Goal: Complete application form

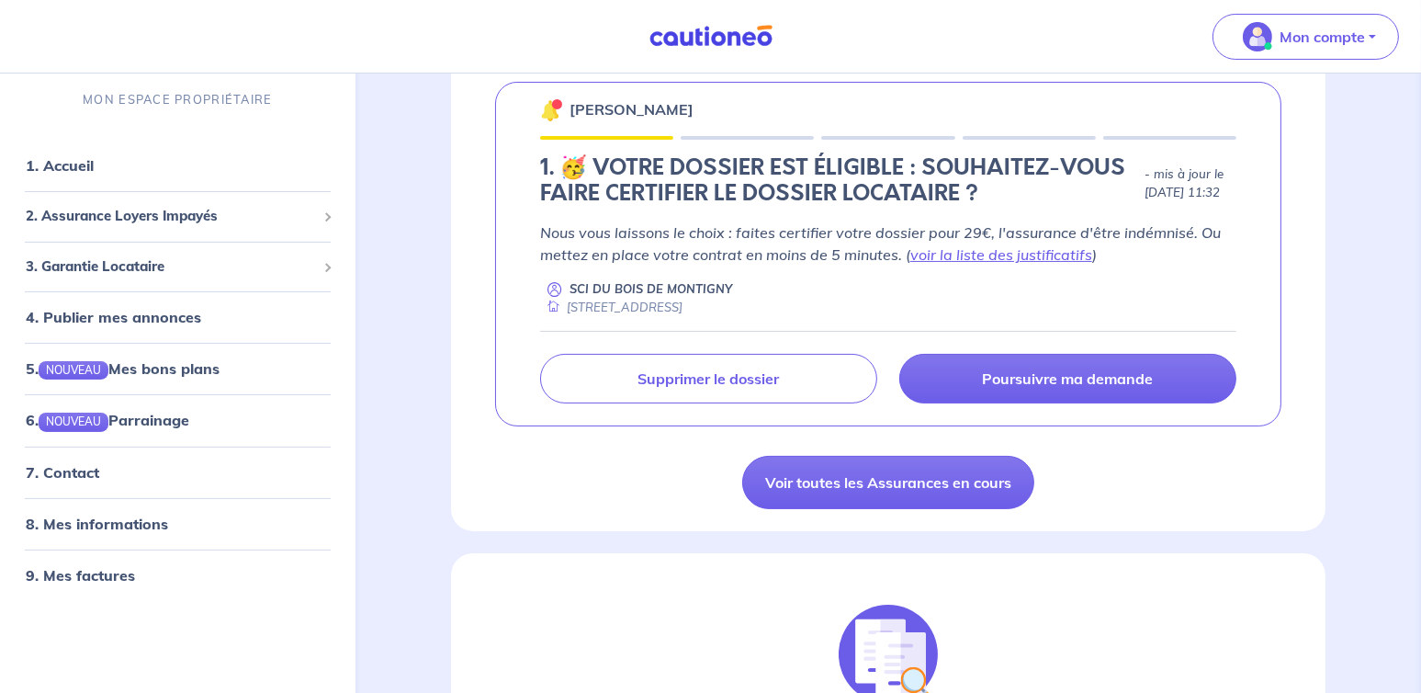
scroll to position [368, 0]
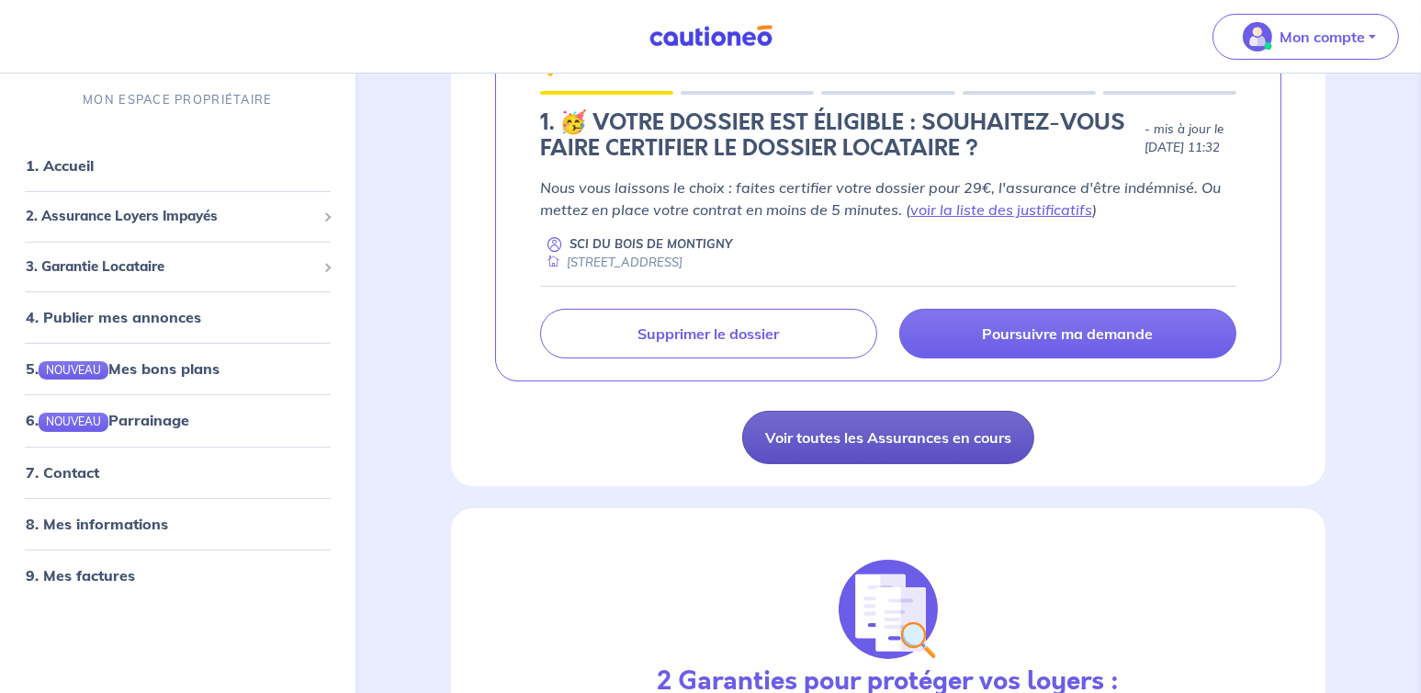
click at [923, 437] on link "Voir toutes les Assurances en cours" at bounding box center [888, 437] width 292 height 53
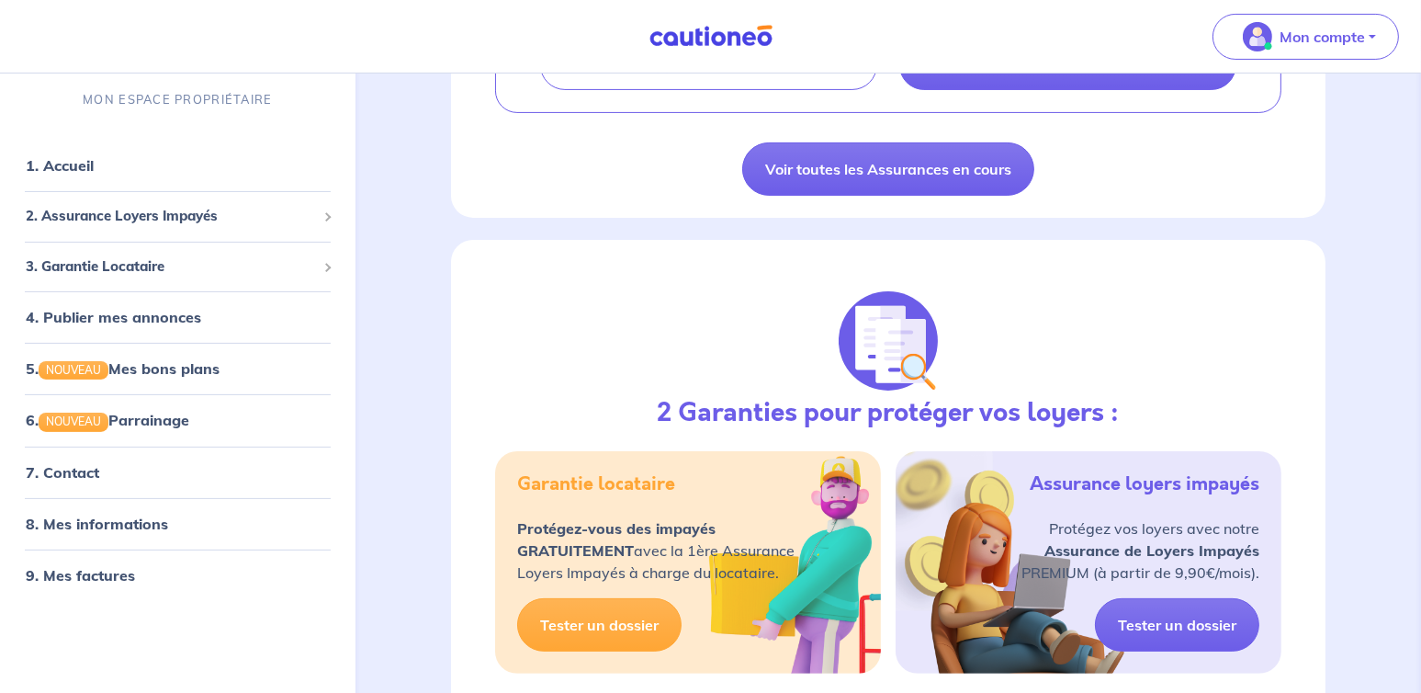
scroll to position [643, 0]
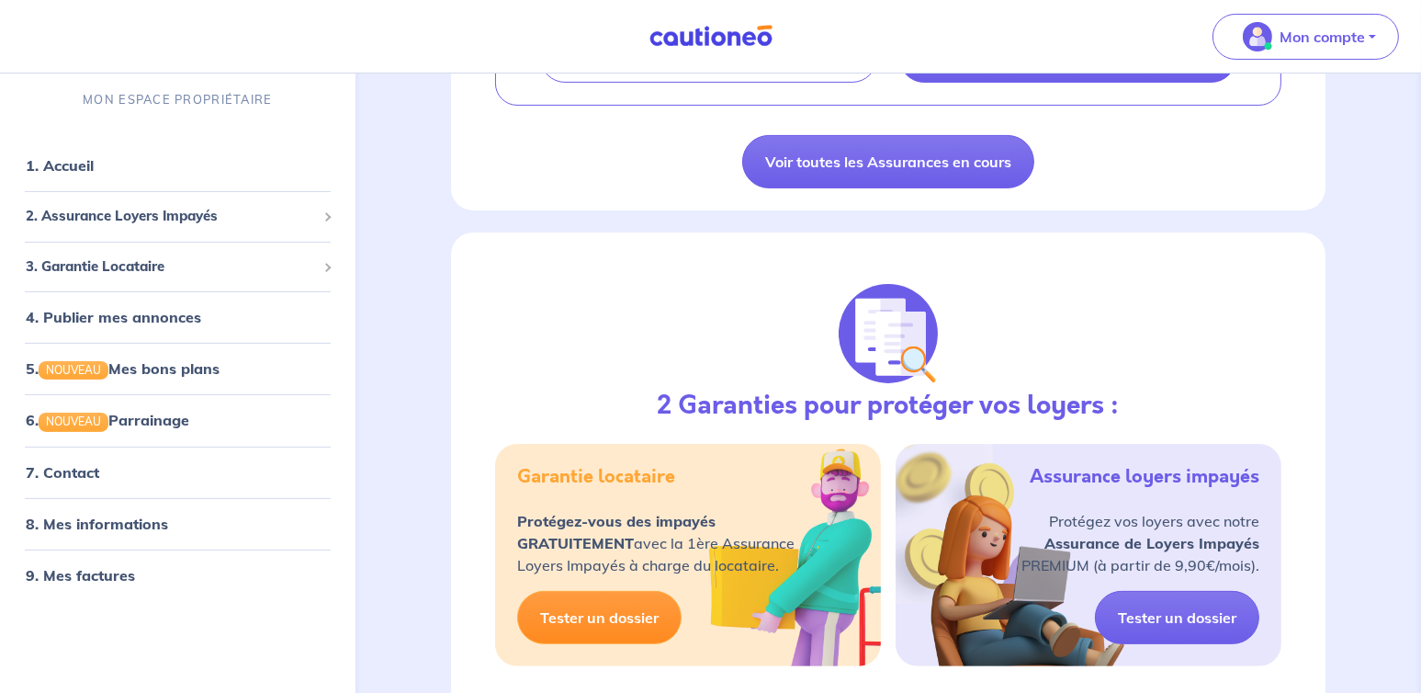
click at [550, 603] on link "Tester un dossier" at bounding box center [599, 617] width 164 height 53
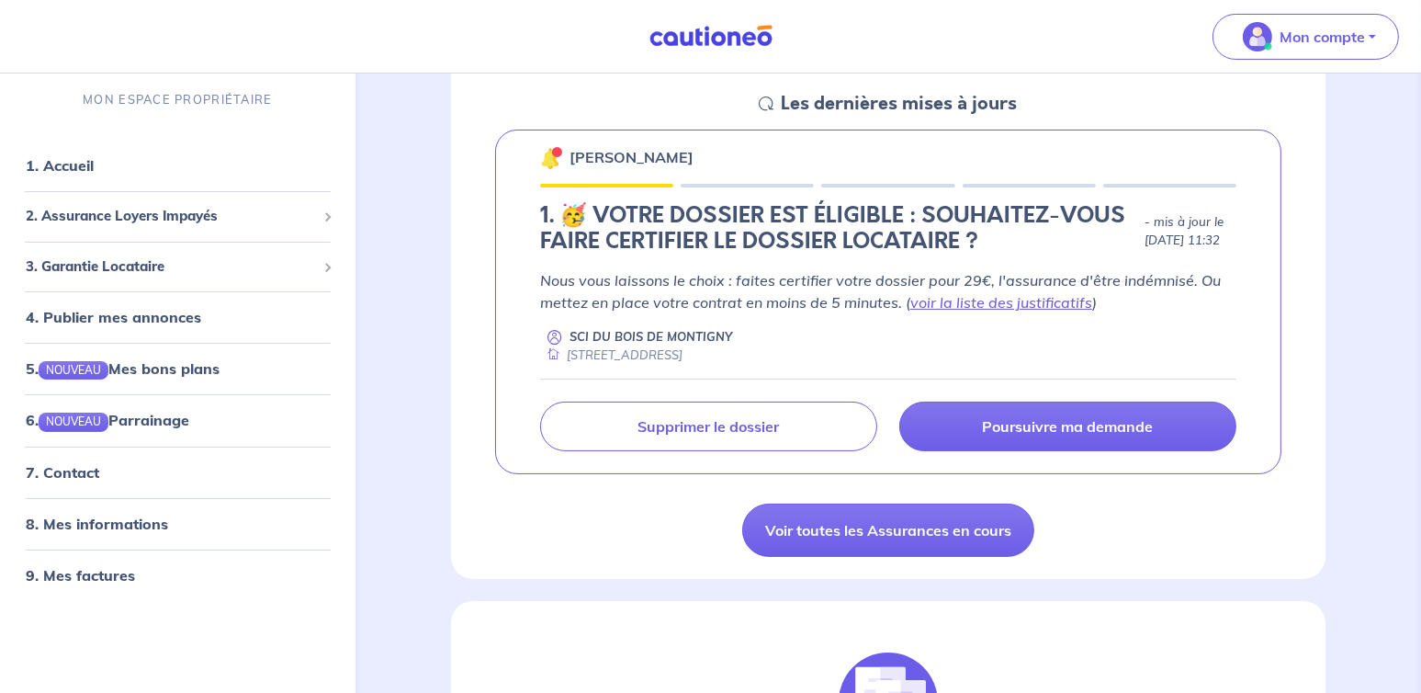
scroll to position [276, 0]
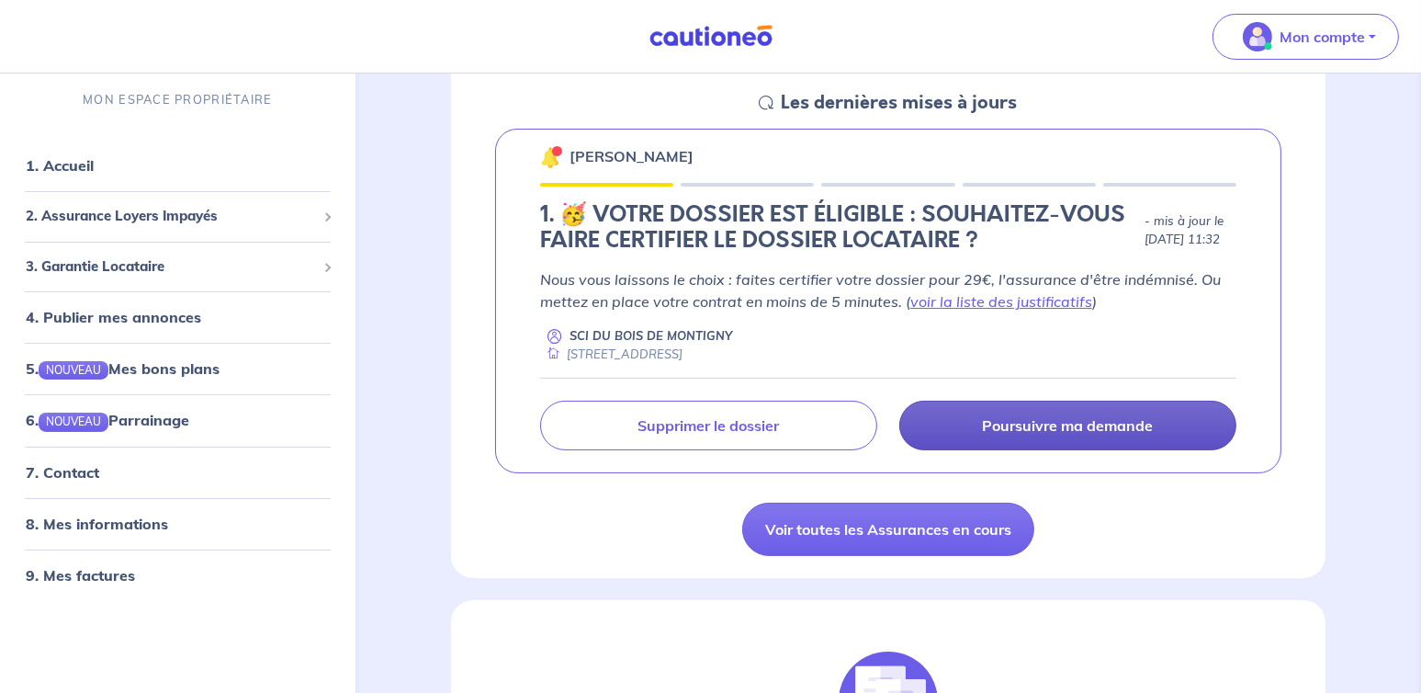
click at [1086, 425] on p "Poursuivre ma demande" at bounding box center [1067, 425] width 171 height 18
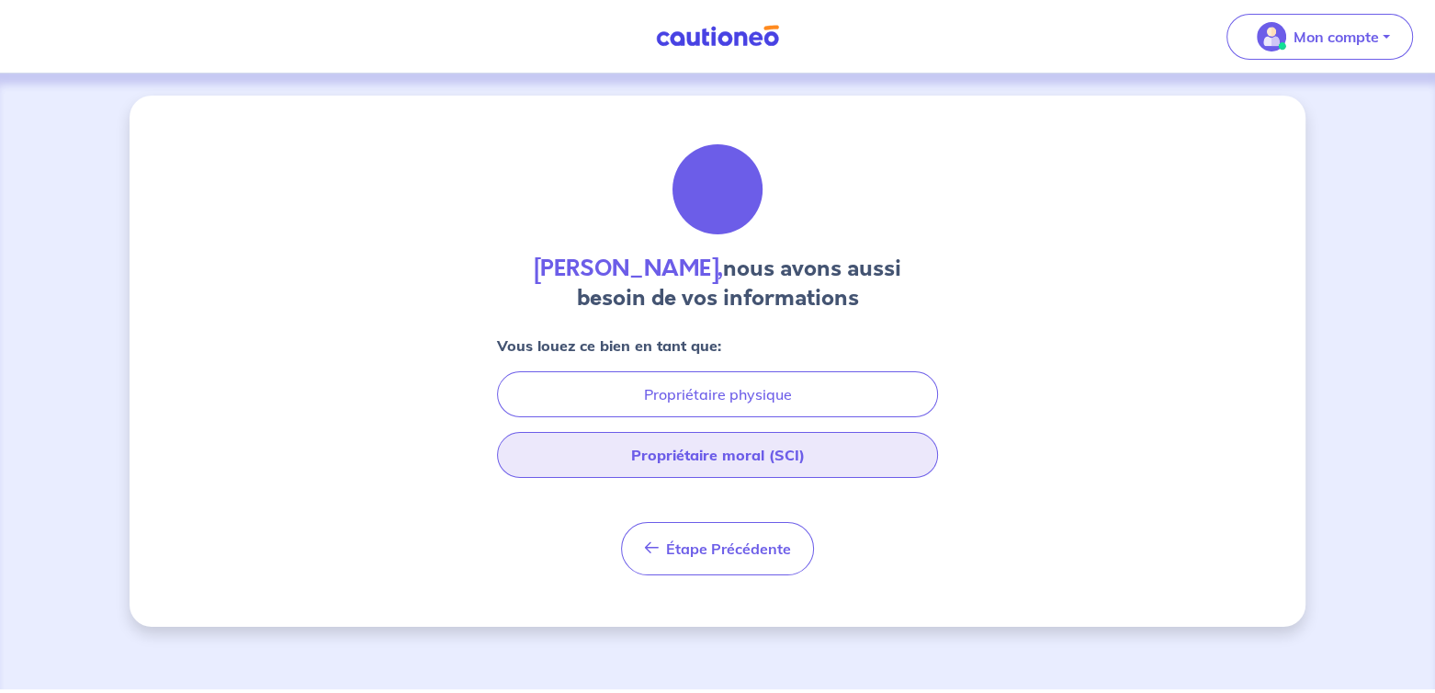
click at [775, 453] on button "Propriétaire moral (SCI)" at bounding box center [717, 455] width 441 height 46
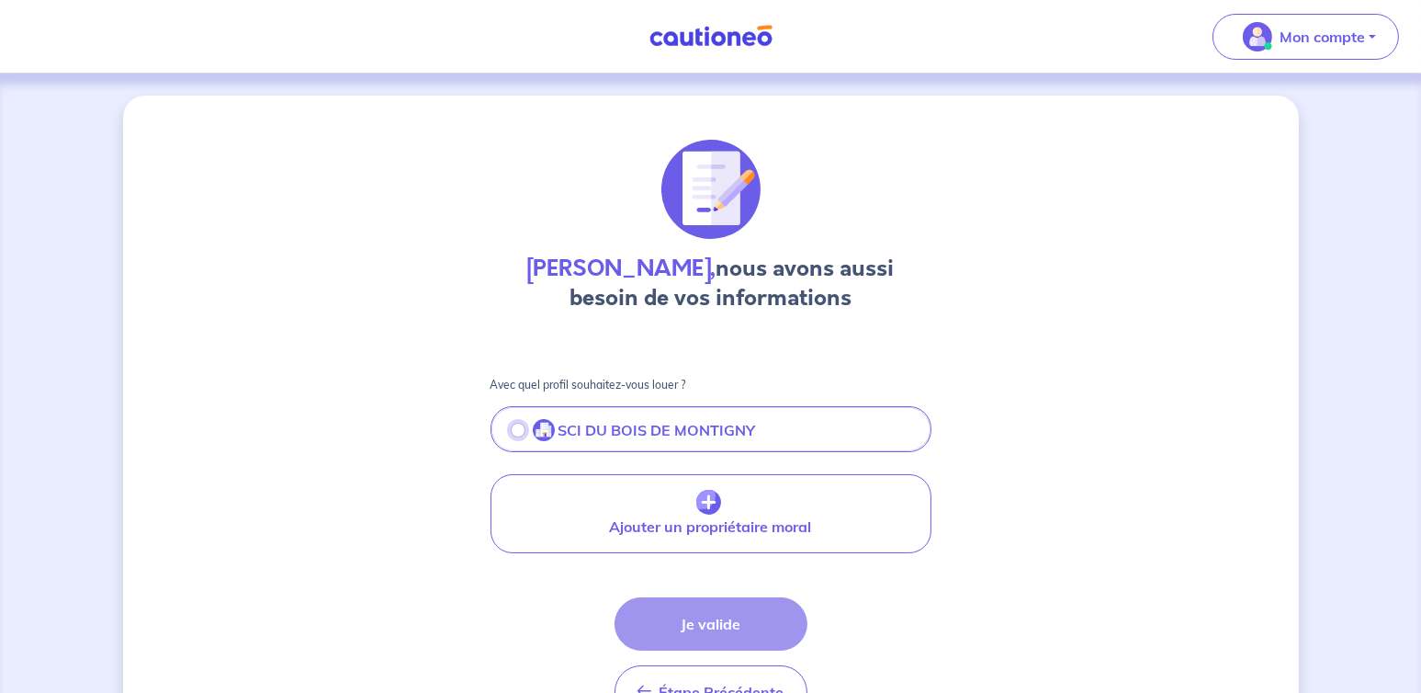
click at [515, 431] on input "radio" at bounding box center [518, 430] width 15 height 15
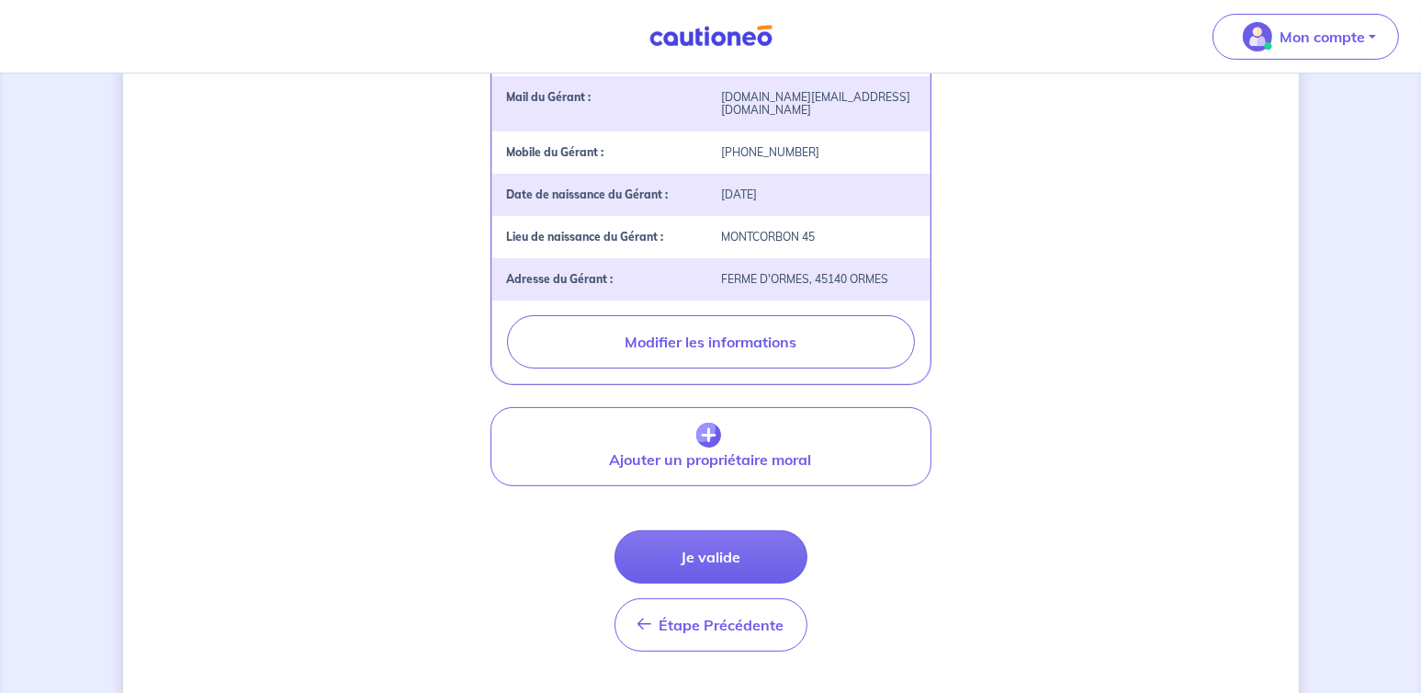
scroll to position [551, 0]
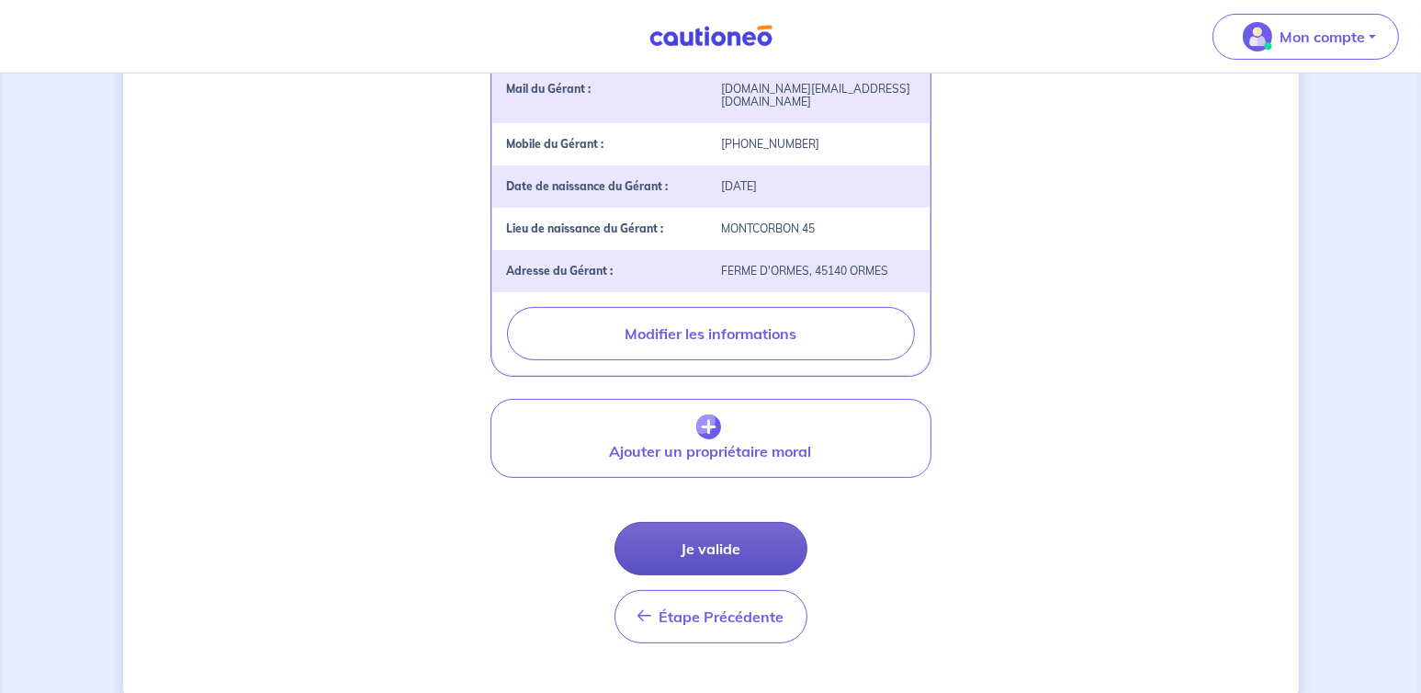
click at [708, 529] on button "Je valide" at bounding box center [711, 548] width 193 height 53
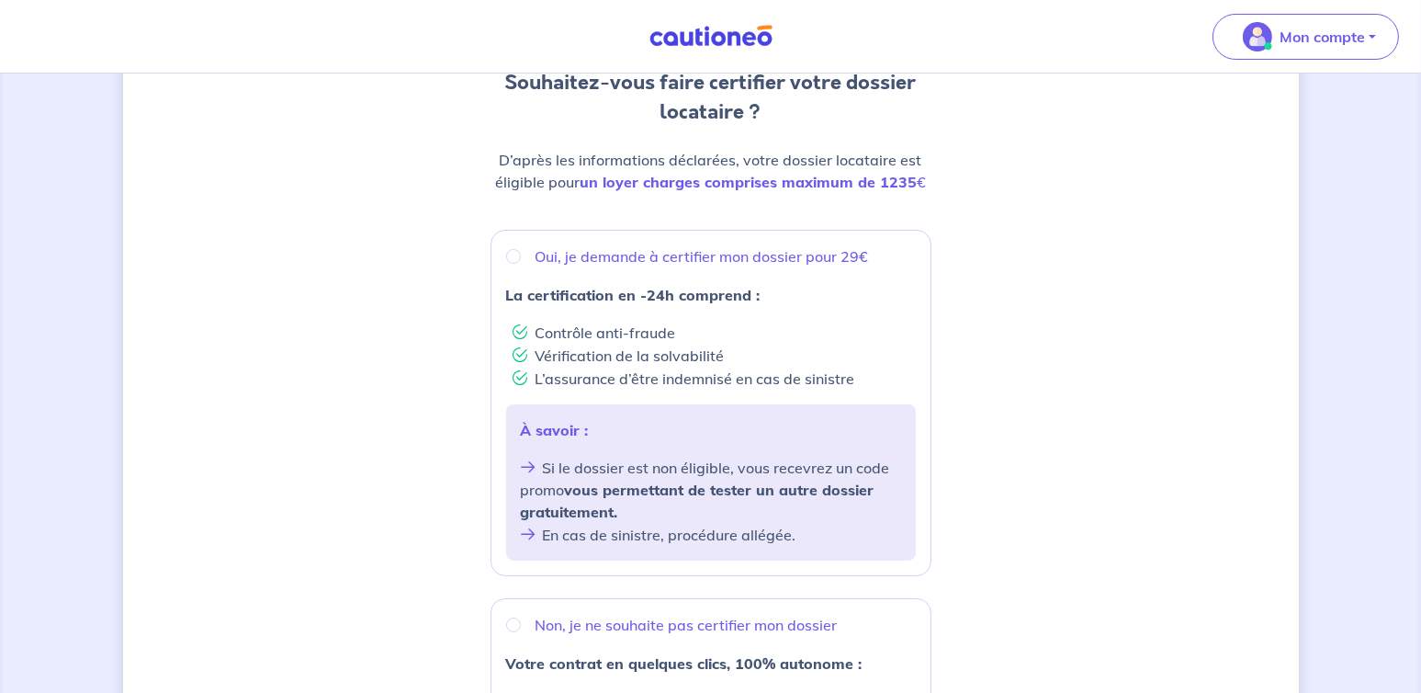
scroll to position [184, 0]
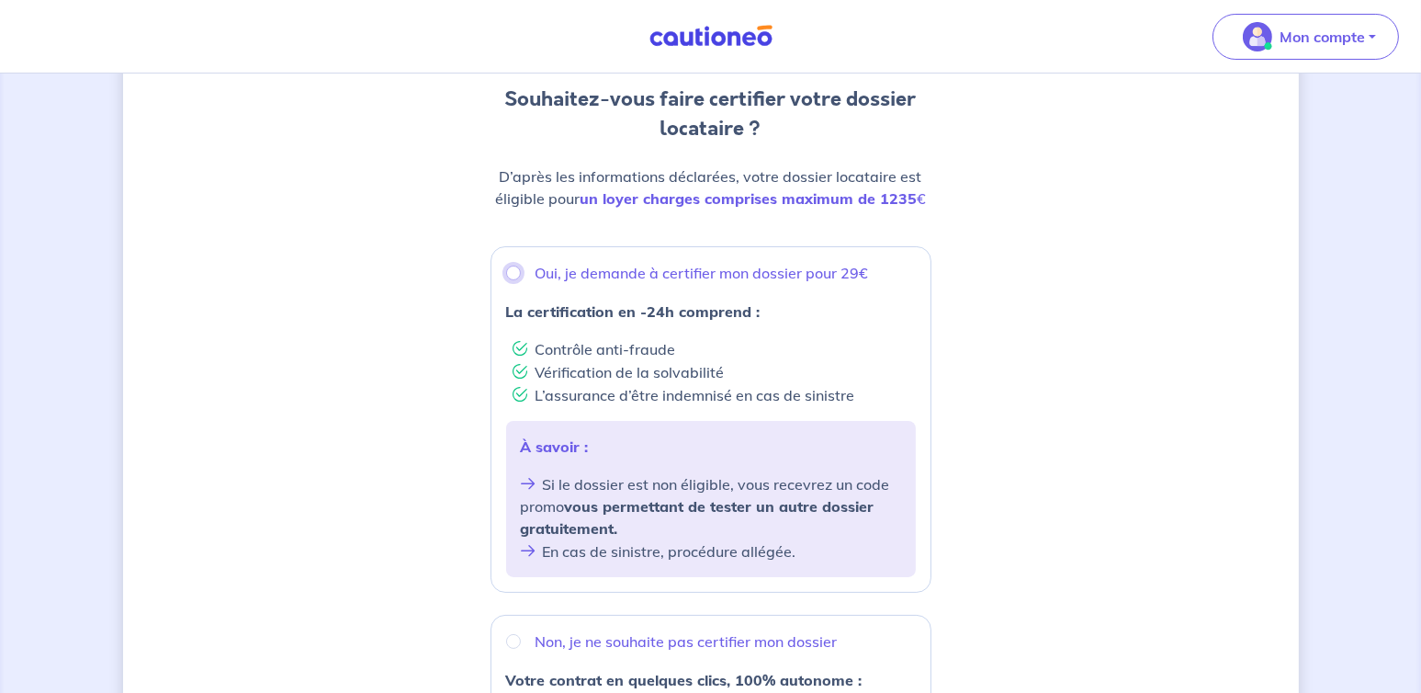
click at [517, 272] on input "Oui, je demande à certifier mon dossier pour 29€" at bounding box center [513, 273] width 15 height 15
radio input "true"
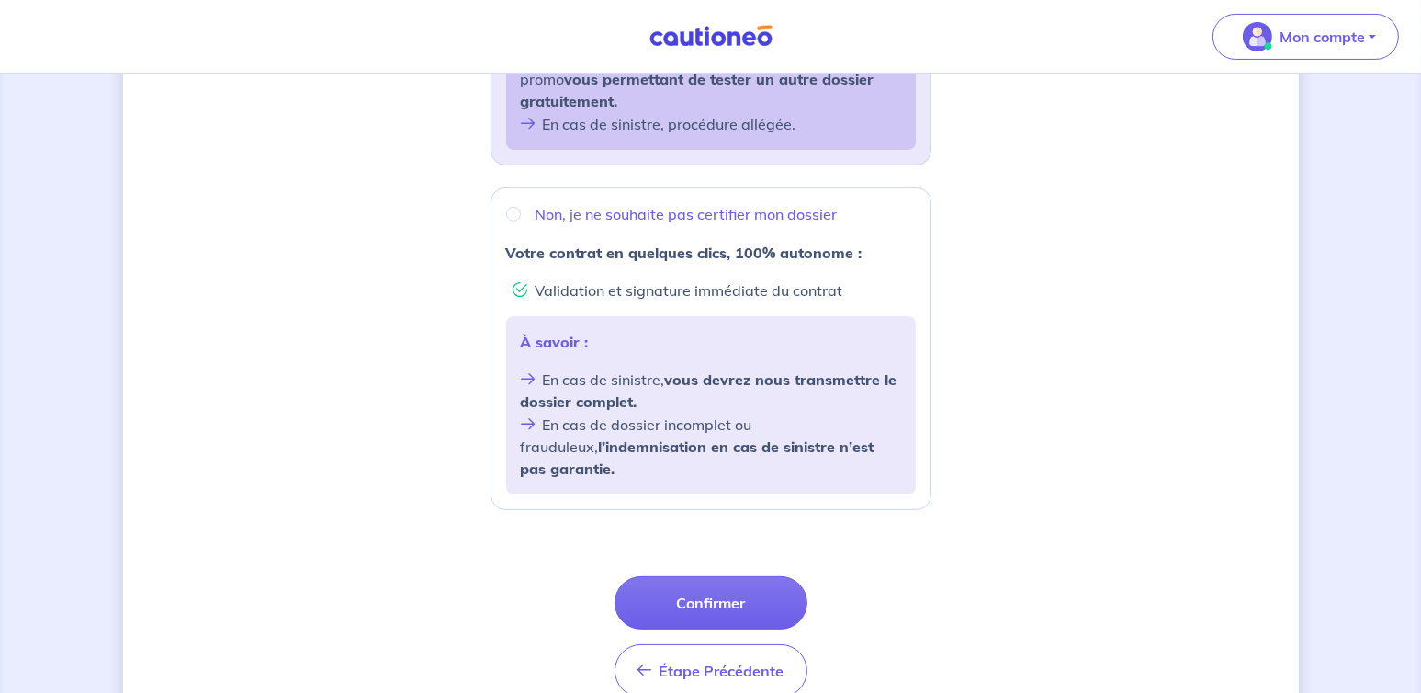
scroll to position [679, 0]
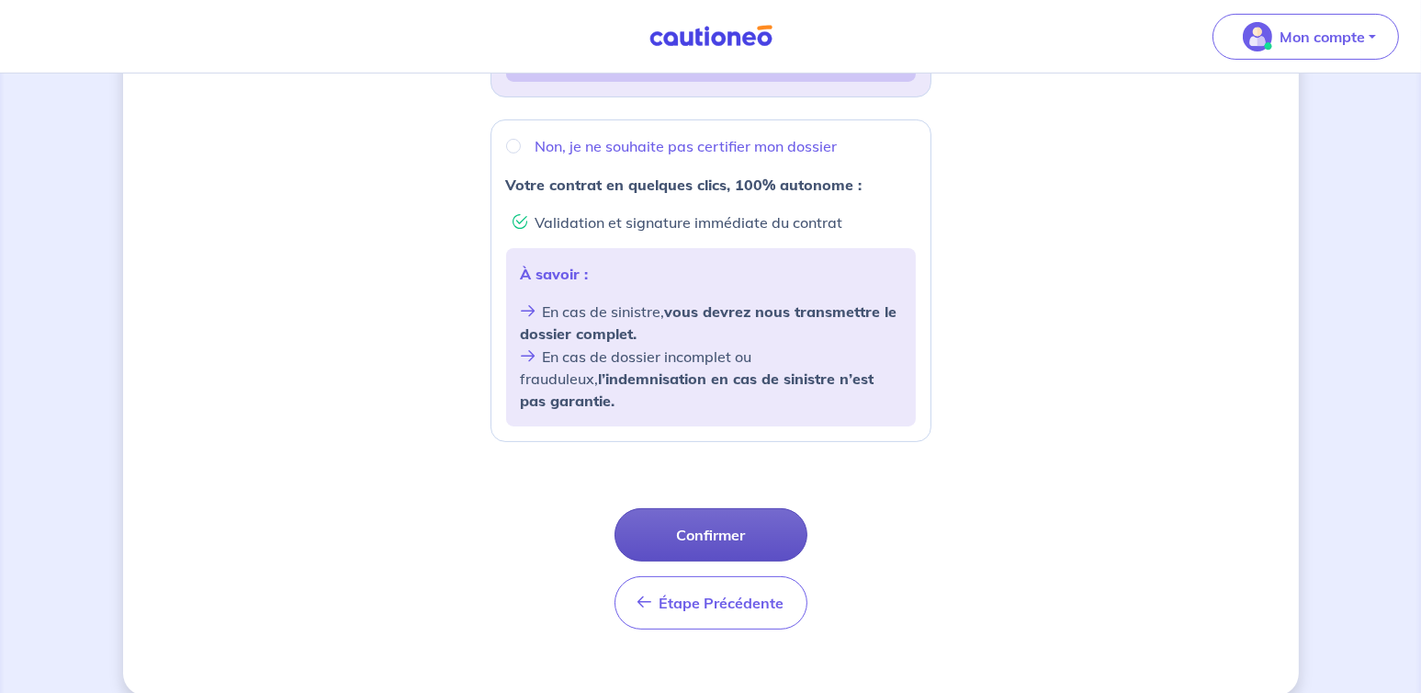
click at [707, 515] on button "Confirmer" at bounding box center [711, 534] width 193 height 53
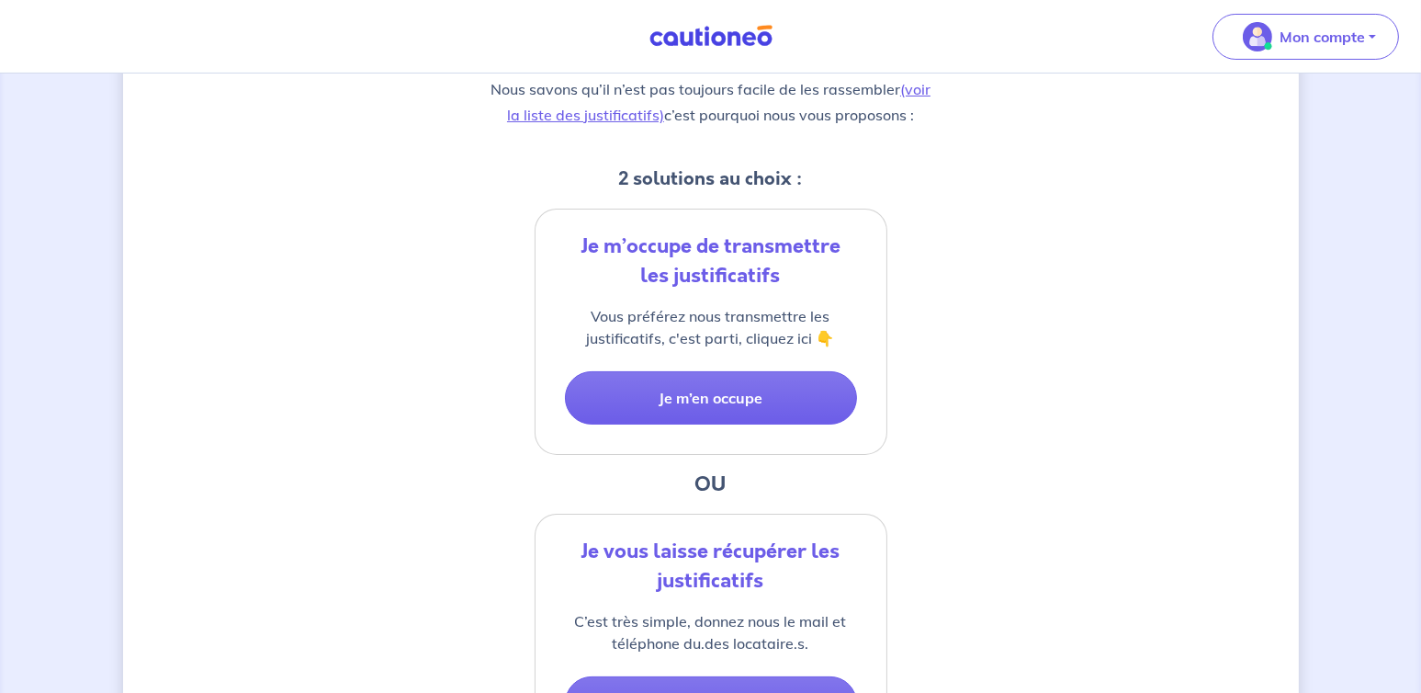
scroll to position [274, 0]
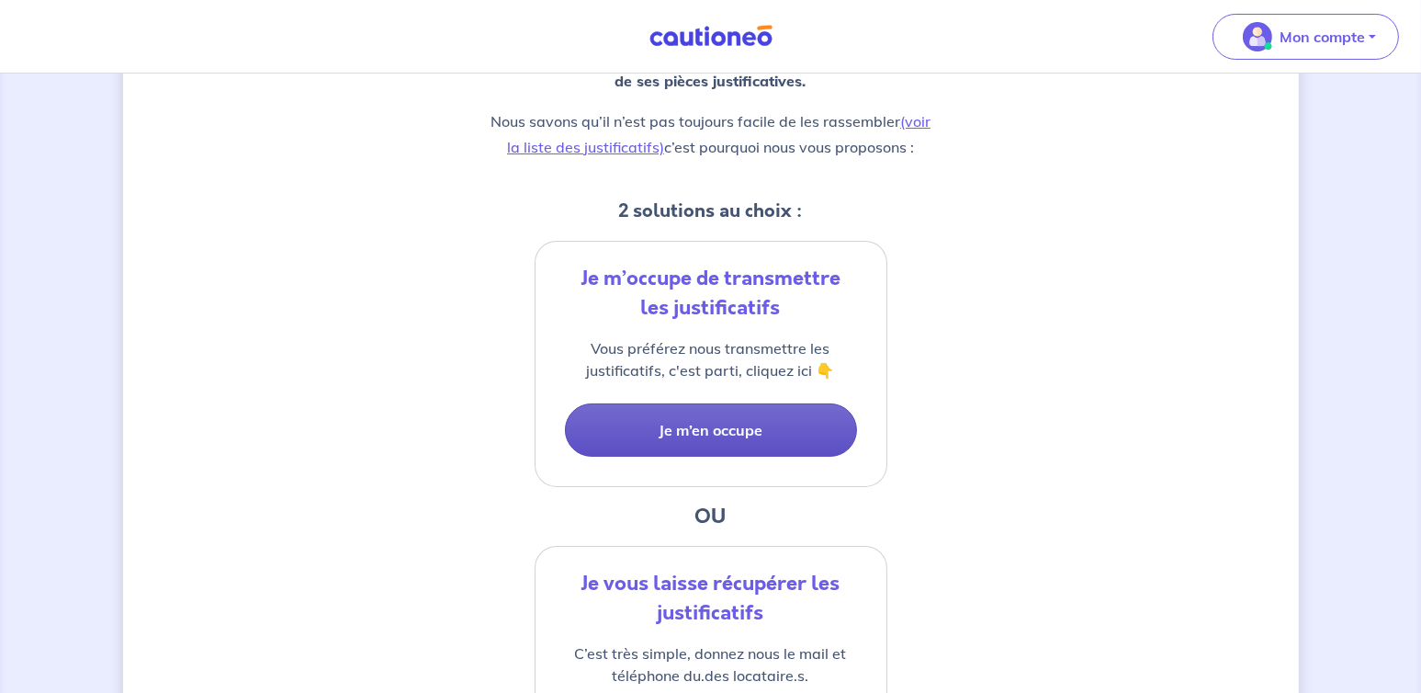
click at [707, 427] on button "Je m’en occupe" at bounding box center [711, 429] width 292 height 53
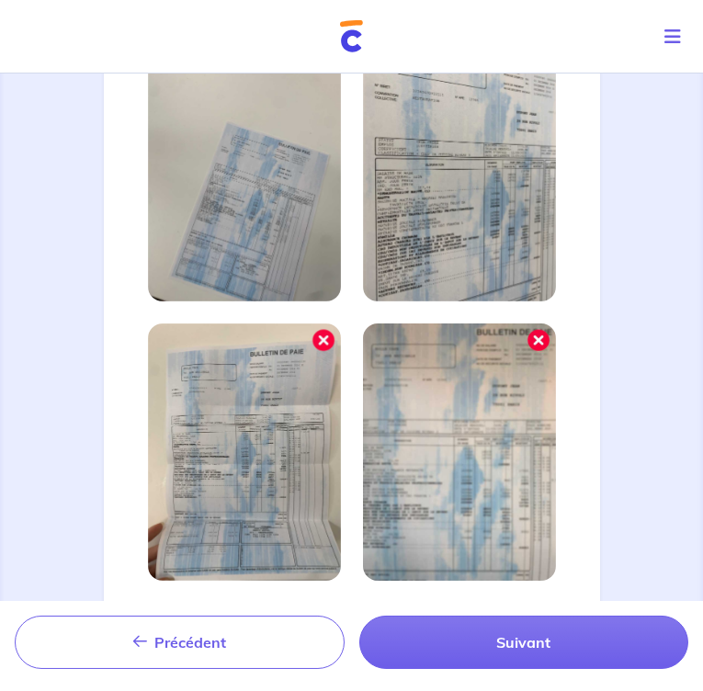
scroll to position [1050, 0]
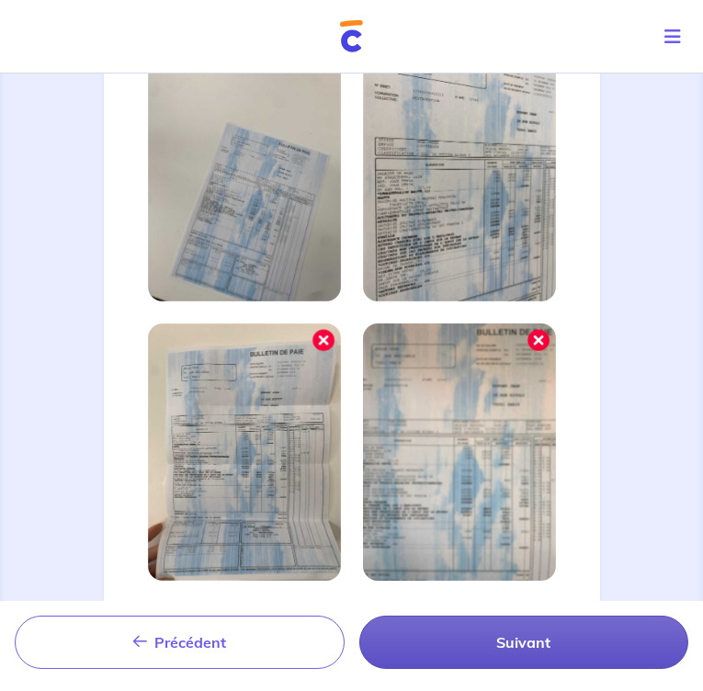
click at [403, 616] on button "Suivant" at bounding box center [524, 642] width 330 height 53
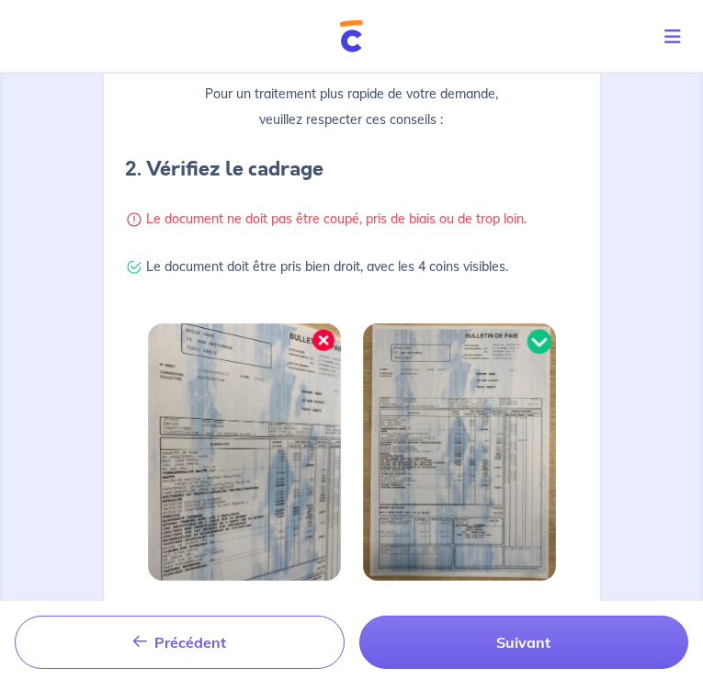
scroll to position [551, 0]
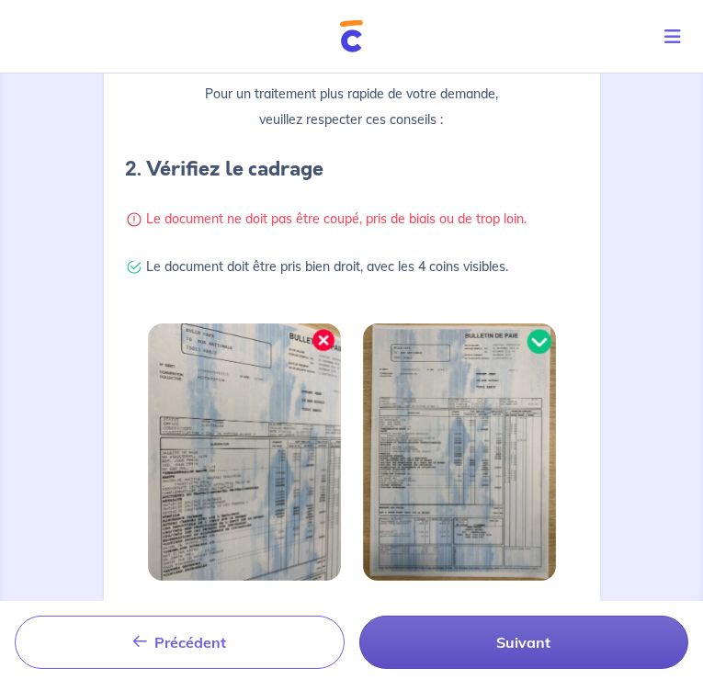
click at [359, 616] on button "Suivant" at bounding box center [524, 642] width 330 height 53
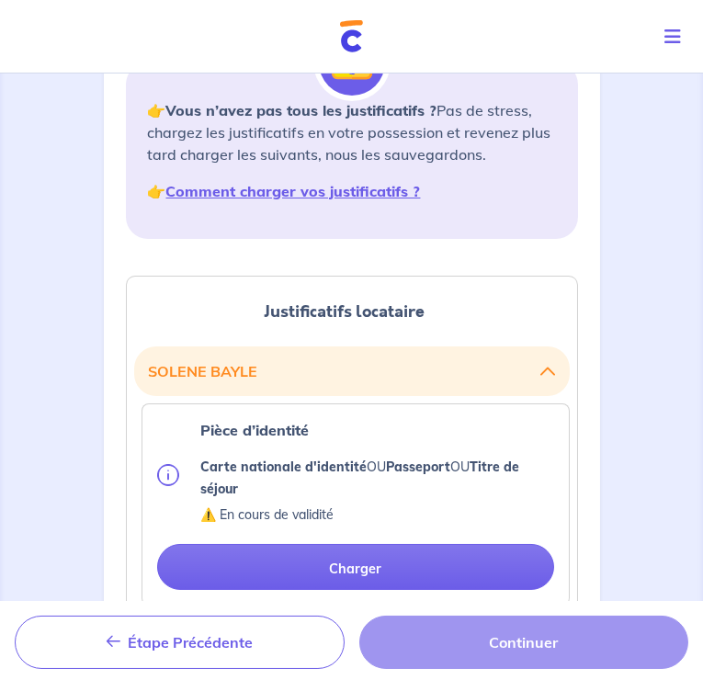
scroll to position [276, 0]
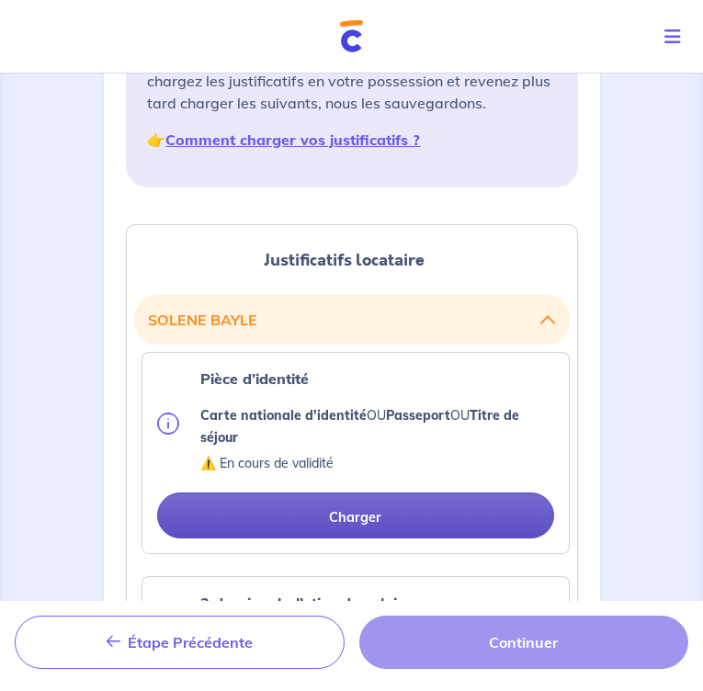
click at [554, 492] on button "Charger" at bounding box center [355, 515] width 397 height 46
